Goal: Task Accomplishment & Management: Complete application form

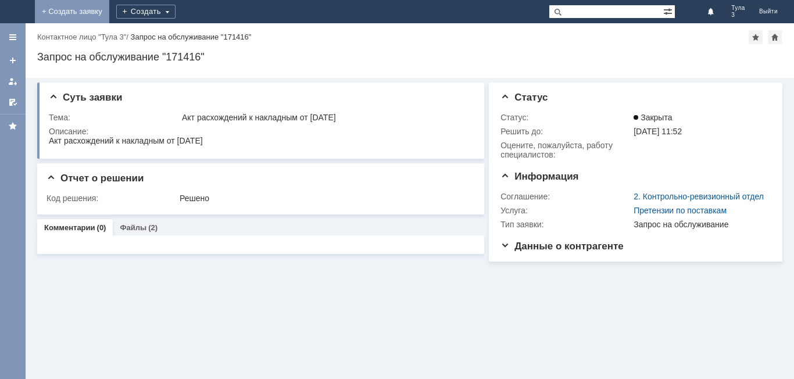
click at [109, 10] on link "+ Создать заявку" at bounding box center [72, 11] width 74 height 23
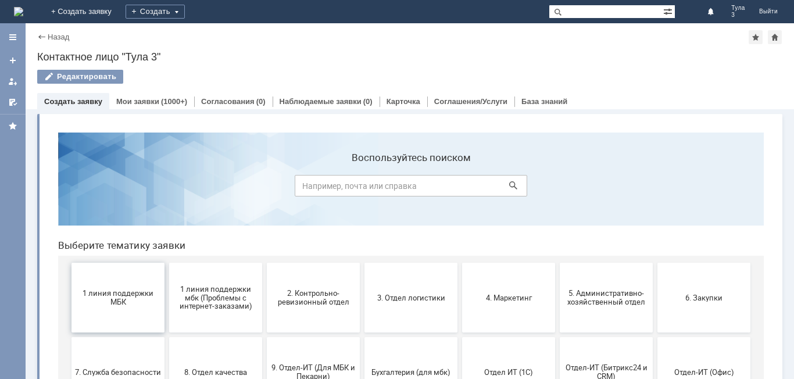
click at [124, 279] on button "1 линия поддержки МБК" at bounding box center [118, 298] width 93 height 70
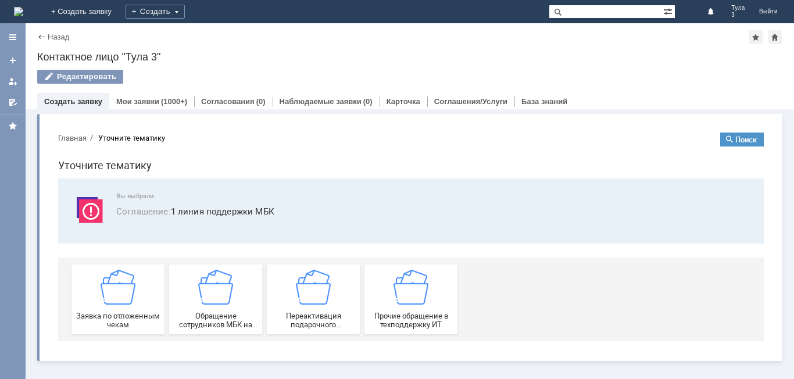
click at [124, 279] on img at bounding box center [118, 287] width 35 height 35
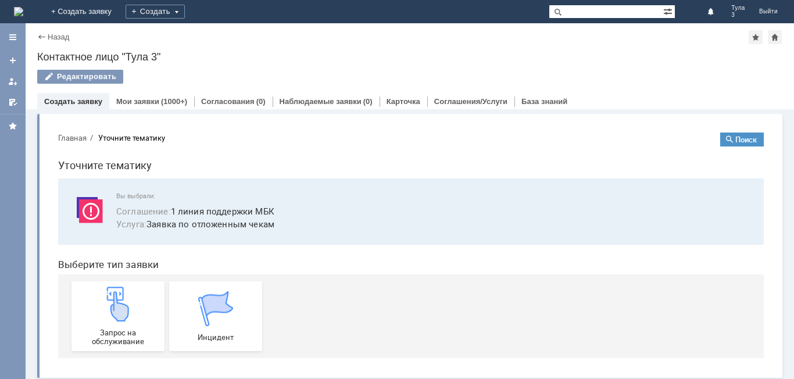
drag, startPoint x: 173, startPoint y: 403, endPoint x: 124, endPoint y: 281, distance: 131.7
click at [124, 281] on div "Запрос на обслуживание Инцидент" at bounding box center [414, 316] width 684 height 84
click at [124, 299] on img at bounding box center [118, 304] width 35 height 35
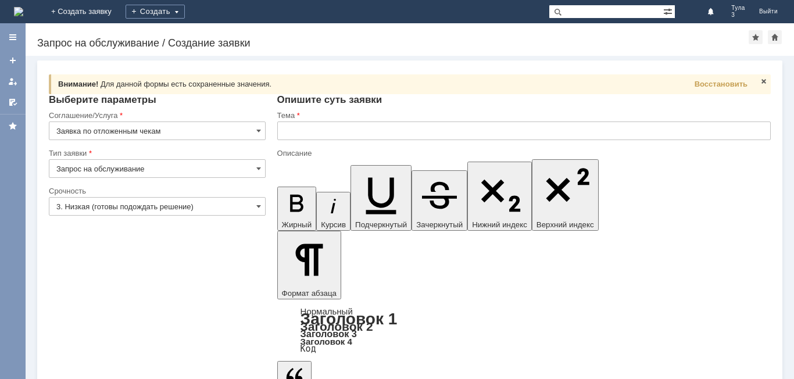
click at [99, 203] on input "3. Низкая (готовы подождать решение)" at bounding box center [157, 206] width 217 height 19
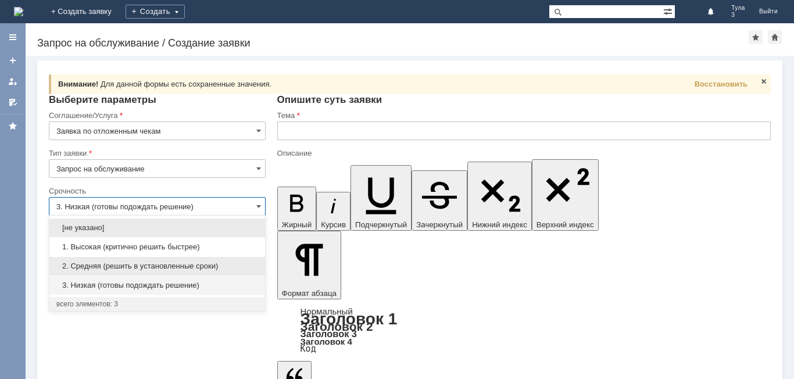
click at [90, 265] on span "2. Средняя (решить в установленные сроки)" at bounding box center [157, 266] width 202 height 9
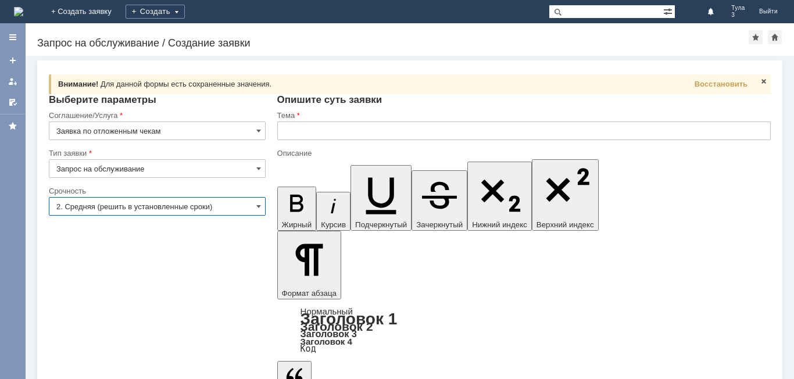
type input "2. Средняя (решить в установленные сроки)"
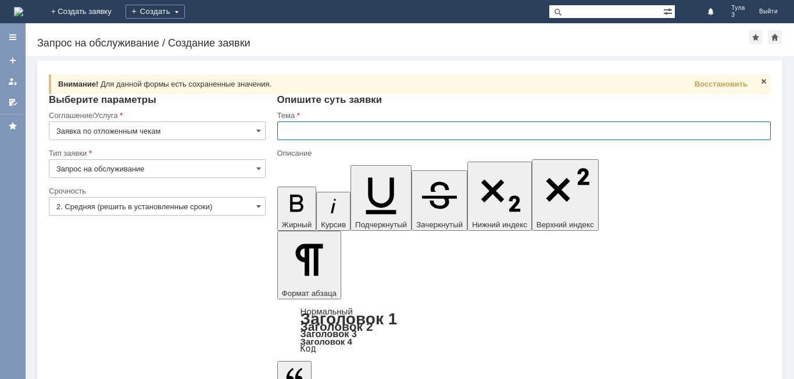
click at [301, 126] on input "text" at bounding box center [524, 131] width 494 height 19
type input "МБК Тула 3 Отложенные чеки"
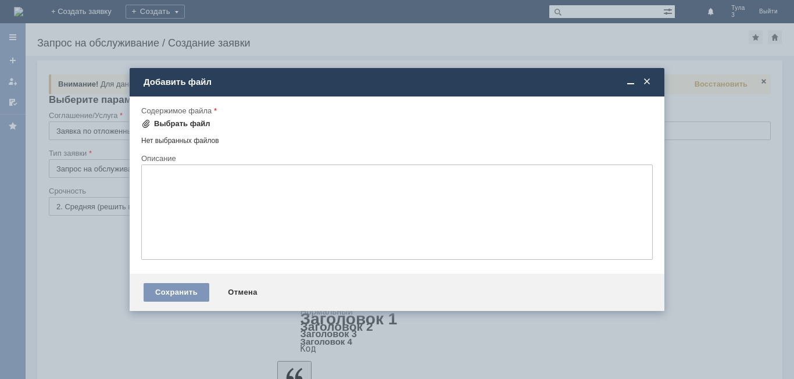
click at [170, 127] on div "Выбрать файл" at bounding box center [182, 123] width 56 height 9
click at [197, 129] on div "Выбрать файл" at bounding box center [175, 124] width 69 height 14
click at [193, 120] on div "Выбрать файл" at bounding box center [182, 123] width 56 height 9
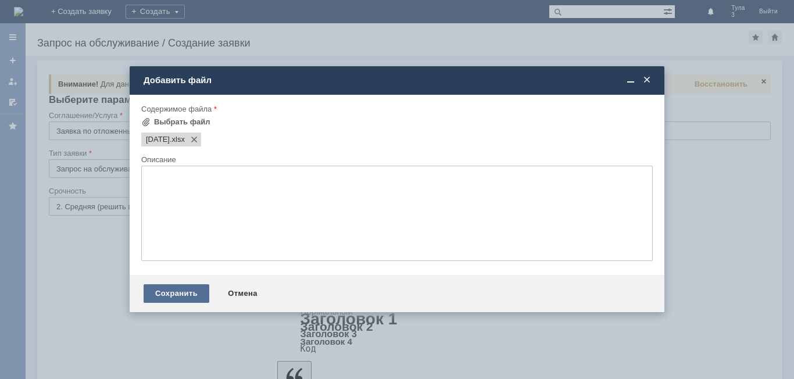
click at [189, 292] on div "Сохранить" at bounding box center [177, 293] width 66 height 19
